Goal: Browse casually

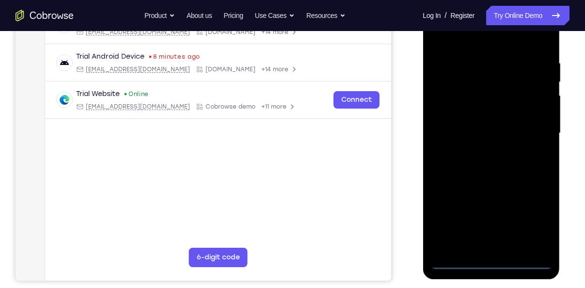
scroll to position [171, 0]
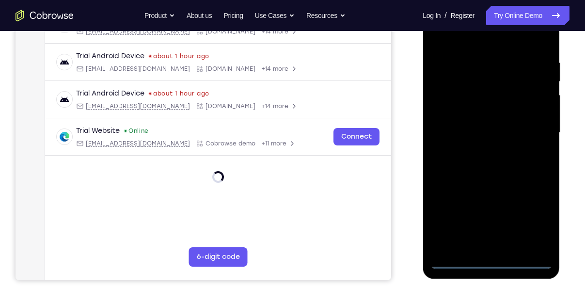
click at [491, 260] on div at bounding box center [491, 132] width 122 height 271
click at [536, 225] on div at bounding box center [491, 132] width 122 height 271
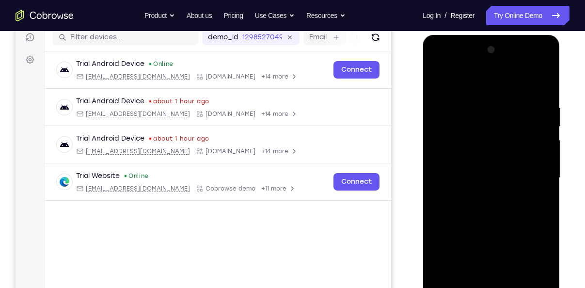
scroll to position [118, 0]
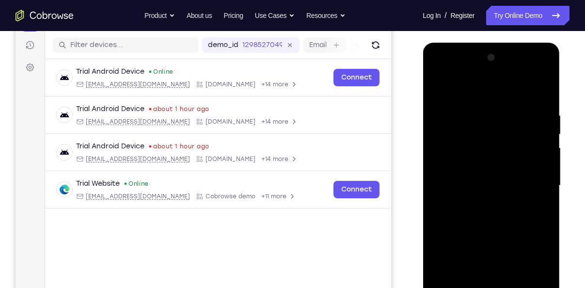
click at [442, 73] on div at bounding box center [491, 185] width 122 height 271
click at [528, 176] on div at bounding box center [491, 185] width 122 height 271
click at [478, 203] on div at bounding box center [491, 185] width 122 height 271
click at [475, 174] on div at bounding box center [491, 185] width 122 height 271
click at [465, 163] on div at bounding box center [491, 185] width 122 height 271
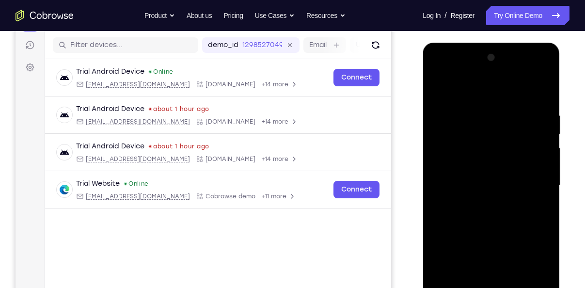
click at [486, 182] on div at bounding box center [491, 185] width 122 height 271
click at [492, 217] on div at bounding box center [491, 185] width 122 height 271
click at [494, 218] on div at bounding box center [491, 185] width 122 height 271
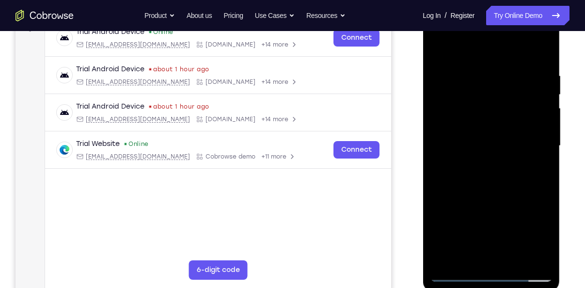
scroll to position [169, 0]
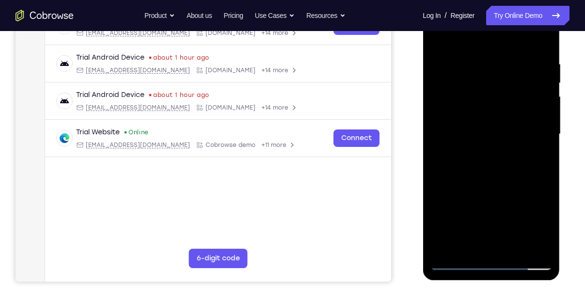
click at [501, 175] on div at bounding box center [491, 134] width 122 height 271
click at [515, 248] on div at bounding box center [491, 134] width 122 height 271
click at [491, 184] on div at bounding box center [491, 134] width 122 height 271
click at [546, 101] on div at bounding box center [491, 134] width 122 height 271
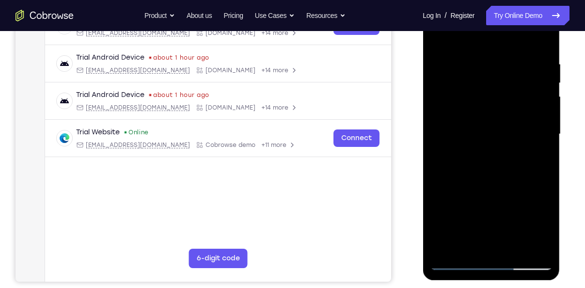
click at [440, 36] on div at bounding box center [491, 134] width 122 height 271
click at [480, 60] on div at bounding box center [491, 134] width 122 height 271
click at [512, 139] on div at bounding box center [491, 134] width 122 height 271
click at [435, 145] on div at bounding box center [491, 134] width 122 height 271
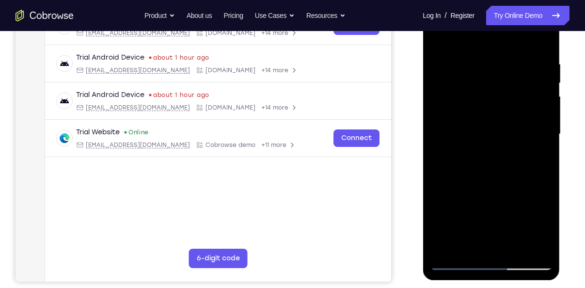
click at [467, 180] on div at bounding box center [491, 134] width 122 height 271
click at [429, 170] on div at bounding box center [491, 135] width 137 height 289
click at [436, 170] on div at bounding box center [491, 134] width 122 height 271
click at [479, 208] on div at bounding box center [491, 134] width 122 height 271
click at [541, 42] on div at bounding box center [491, 134] width 122 height 271
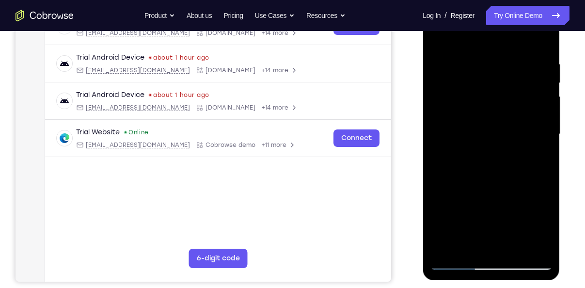
click at [548, 178] on div at bounding box center [491, 134] width 122 height 271
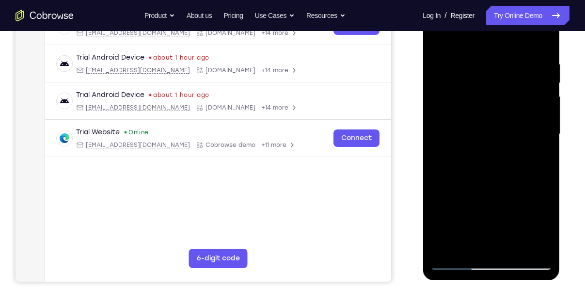
drag, startPoint x: 482, startPoint y: 210, endPoint x: 481, endPoint y: 125, distance: 84.8
click at [481, 125] on div at bounding box center [491, 134] width 122 height 271
drag, startPoint x: 510, startPoint y: 206, endPoint x: 482, endPoint y: 61, distance: 147.5
click at [482, 61] on div at bounding box center [491, 134] width 122 height 271
drag, startPoint x: 497, startPoint y: 180, endPoint x: 496, endPoint y: 37, distance: 142.5
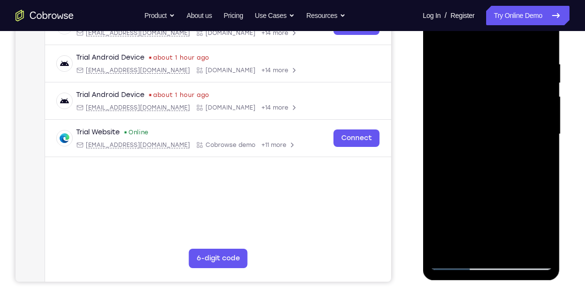
click at [496, 37] on div at bounding box center [491, 134] width 122 height 271
drag, startPoint x: 512, startPoint y: 118, endPoint x: 513, endPoint y: 59, distance: 59.6
click at [513, 59] on div at bounding box center [491, 134] width 122 height 271
click at [547, 160] on div at bounding box center [491, 134] width 122 height 271
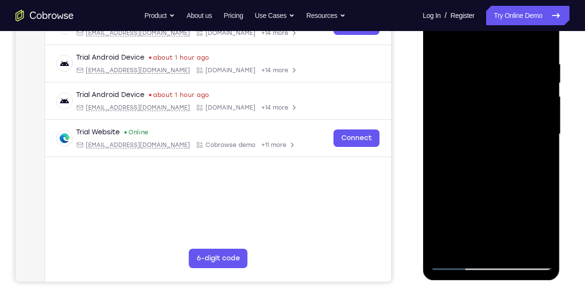
drag, startPoint x: 533, startPoint y: 195, endPoint x: 531, endPoint y: 141, distance: 54.8
click at [531, 141] on div at bounding box center [491, 134] width 122 height 271
drag, startPoint x: 495, startPoint y: 116, endPoint x: 503, endPoint y: 172, distance: 56.8
click at [503, 172] on div at bounding box center [491, 134] width 122 height 271
click at [452, 71] on div at bounding box center [491, 134] width 122 height 271
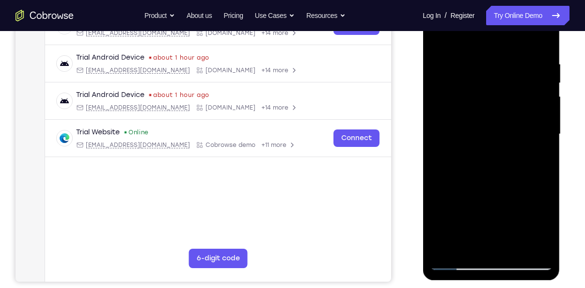
drag, startPoint x: 496, startPoint y: 204, endPoint x: 498, endPoint y: 135, distance: 69.3
click at [498, 135] on div at bounding box center [491, 134] width 122 height 271
click at [533, 150] on div at bounding box center [491, 134] width 122 height 271
drag, startPoint x: 512, startPoint y: 195, endPoint x: 517, endPoint y: 245, distance: 49.7
click at [517, 245] on div at bounding box center [491, 134] width 122 height 271
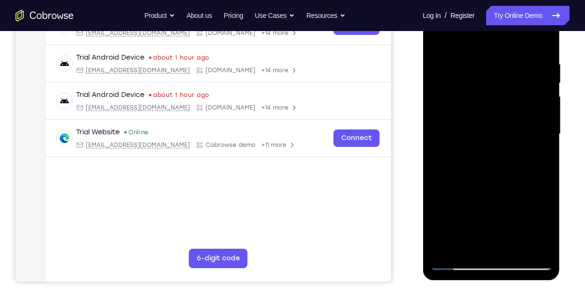
click at [543, 127] on div at bounding box center [491, 134] width 122 height 271
click at [545, 130] on div at bounding box center [491, 134] width 122 height 271
click at [438, 34] on div at bounding box center [491, 134] width 122 height 271
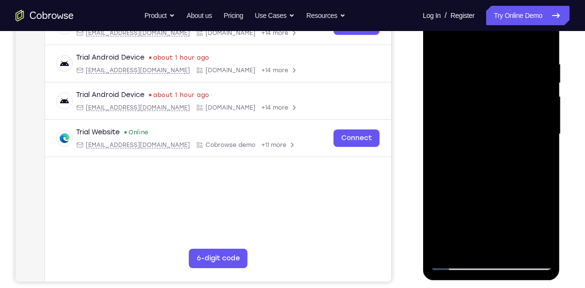
click at [536, 48] on div at bounding box center [491, 134] width 122 height 271
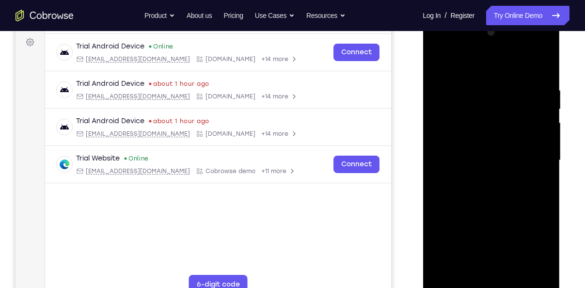
scroll to position [142, 0]
click at [540, 150] on div at bounding box center [491, 161] width 122 height 271
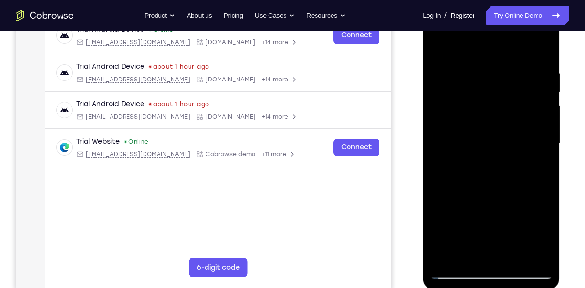
scroll to position [160, 0]
click at [540, 150] on div at bounding box center [491, 142] width 122 height 271
click at [541, 49] on div at bounding box center [491, 142] width 122 height 271
